Goal: Go to known website: Access a specific website the user already knows

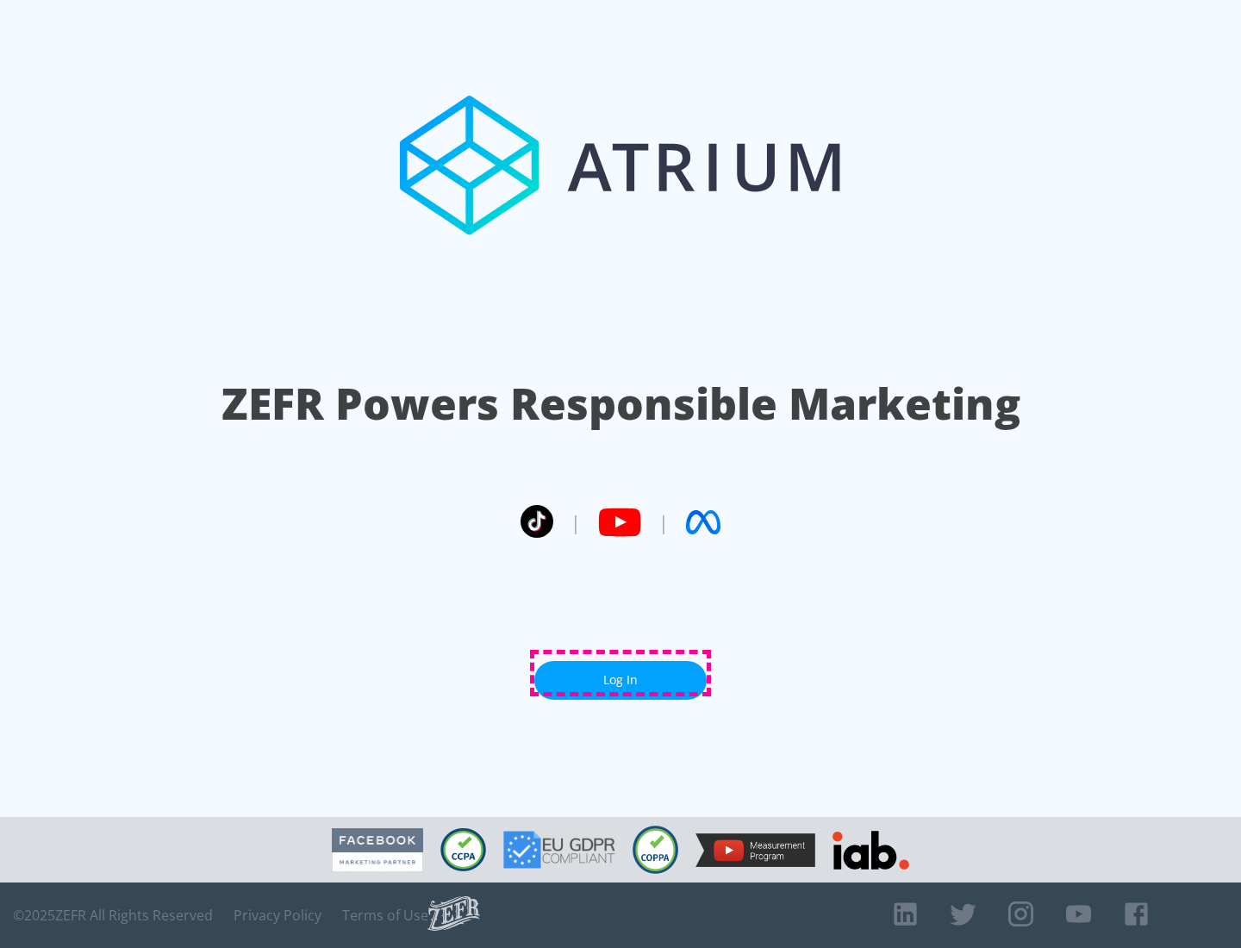
click at [621, 673] on link "Log In" at bounding box center [620, 680] width 172 height 39
